Goal: Communication & Community: Answer question/provide support

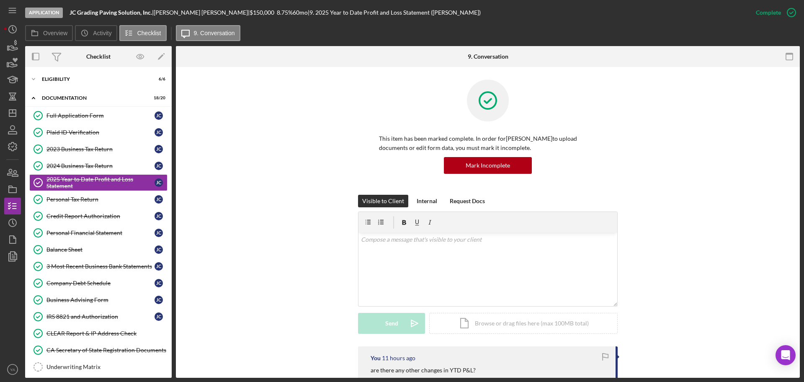
scroll to position [8, 0]
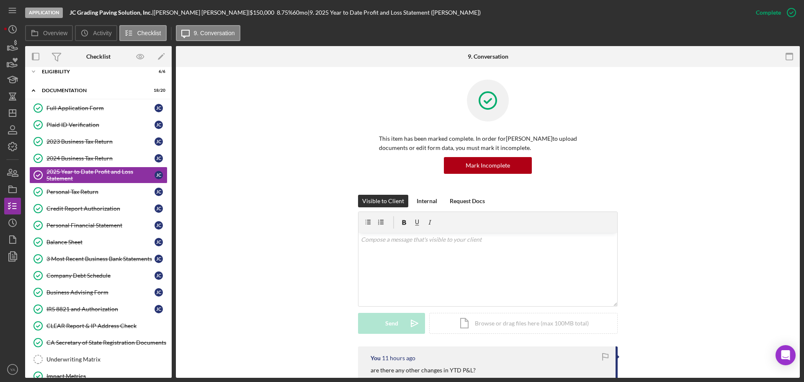
click at [228, 193] on div "This item has been marked complete. In order for Jose Centeno to upload documen…" at bounding box center [487, 137] width 598 height 115
click at [12, 115] on icon "Icon/Dashboard" at bounding box center [12, 113] width 21 height 21
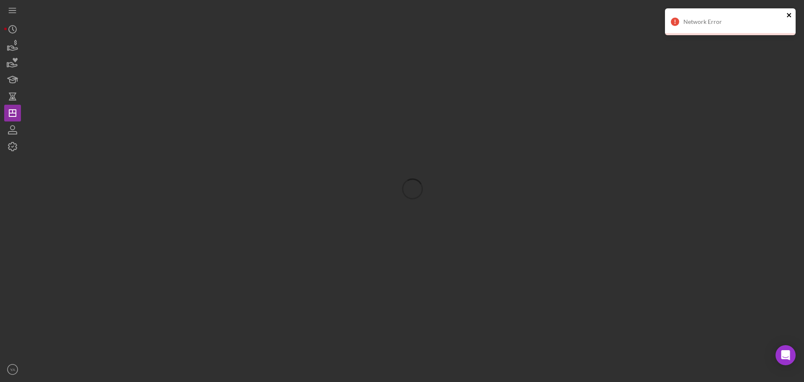
click at [789, 13] on icon "close" at bounding box center [789, 15] width 6 height 7
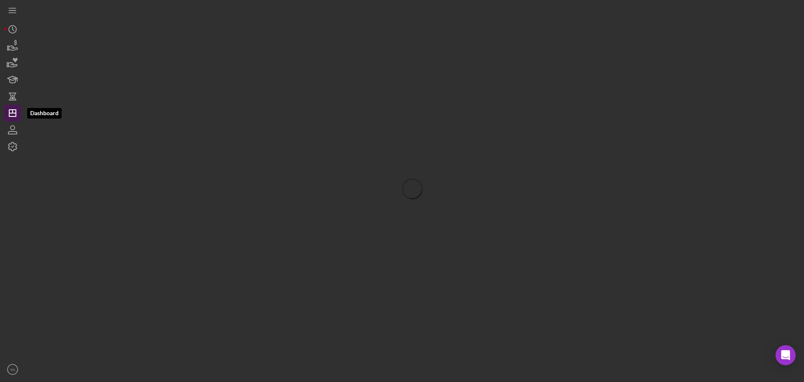
click at [8, 113] on icon "Icon/Dashboard" at bounding box center [12, 113] width 21 height 21
click at [13, 113] on line "button" at bounding box center [12, 113] width 7 height 0
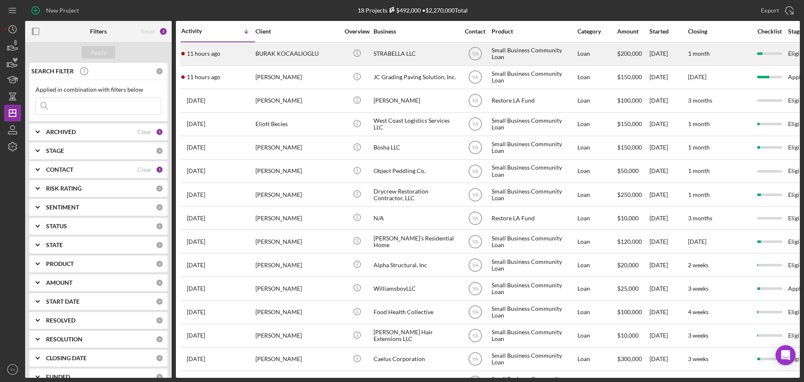
click at [434, 54] on div "STRABELLA LLC" at bounding box center [415, 54] width 84 height 22
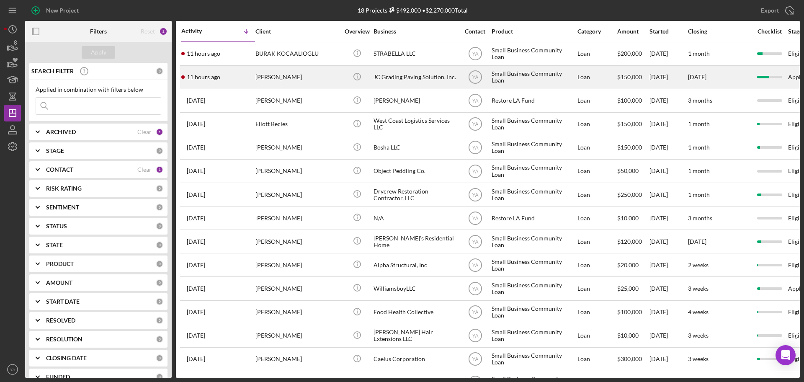
click at [384, 77] on div "JC Grading Paving Solution, Inc." at bounding box center [415, 77] width 84 height 22
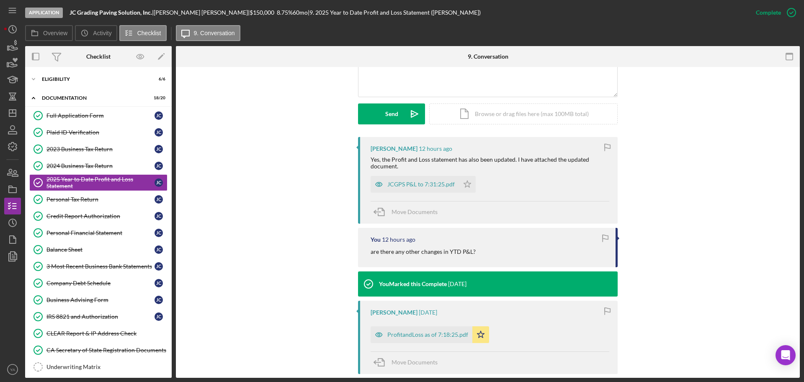
scroll to position [105, 0]
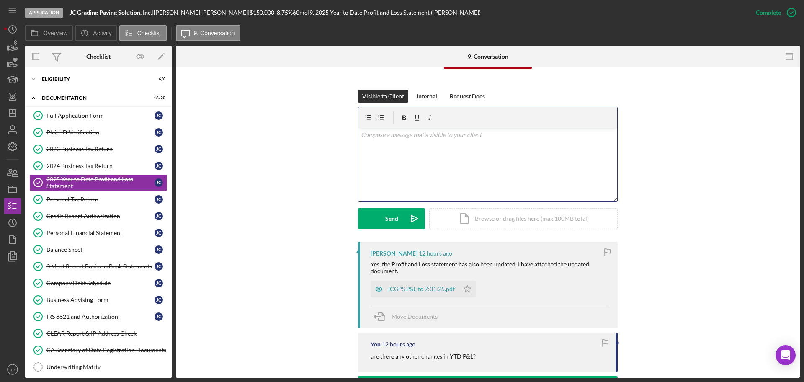
click at [475, 185] on div "v Color teal Color pink Remove color Add row above Add row below Add column bef…" at bounding box center [487, 164] width 259 height 73
click at [404, 219] on icon "Icon/icon-invite-send" at bounding box center [414, 218] width 21 height 21
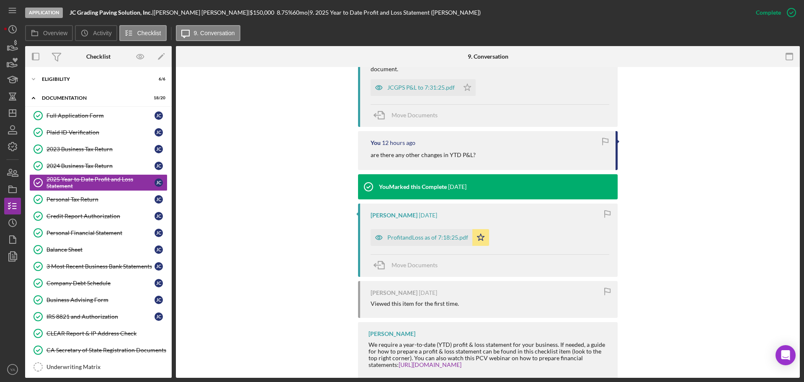
scroll to position [366, 0]
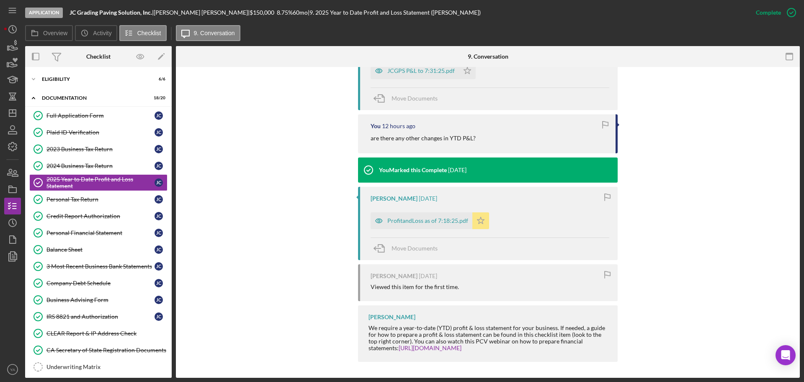
click at [480, 220] on polygon "button" at bounding box center [480, 220] width 7 height 7
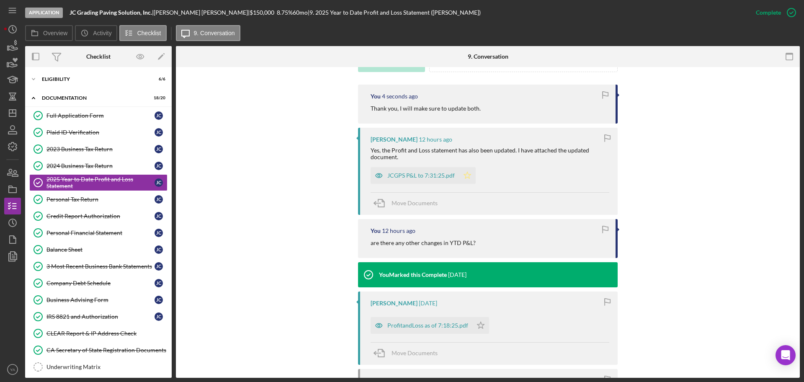
click at [468, 176] on icon "Icon/Star" at bounding box center [467, 175] width 17 height 17
